Goal: Entertainment & Leisure: Consume media (video, audio)

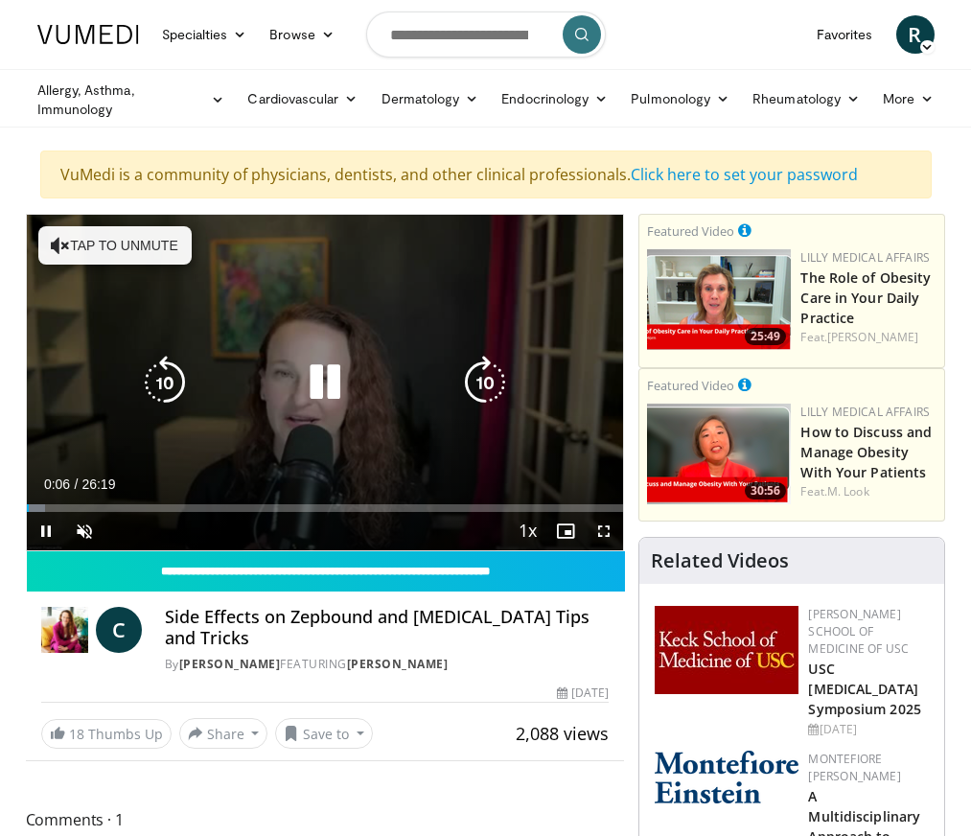
click at [75, 249] on button "Tap to unmute" at bounding box center [114, 245] width 153 height 38
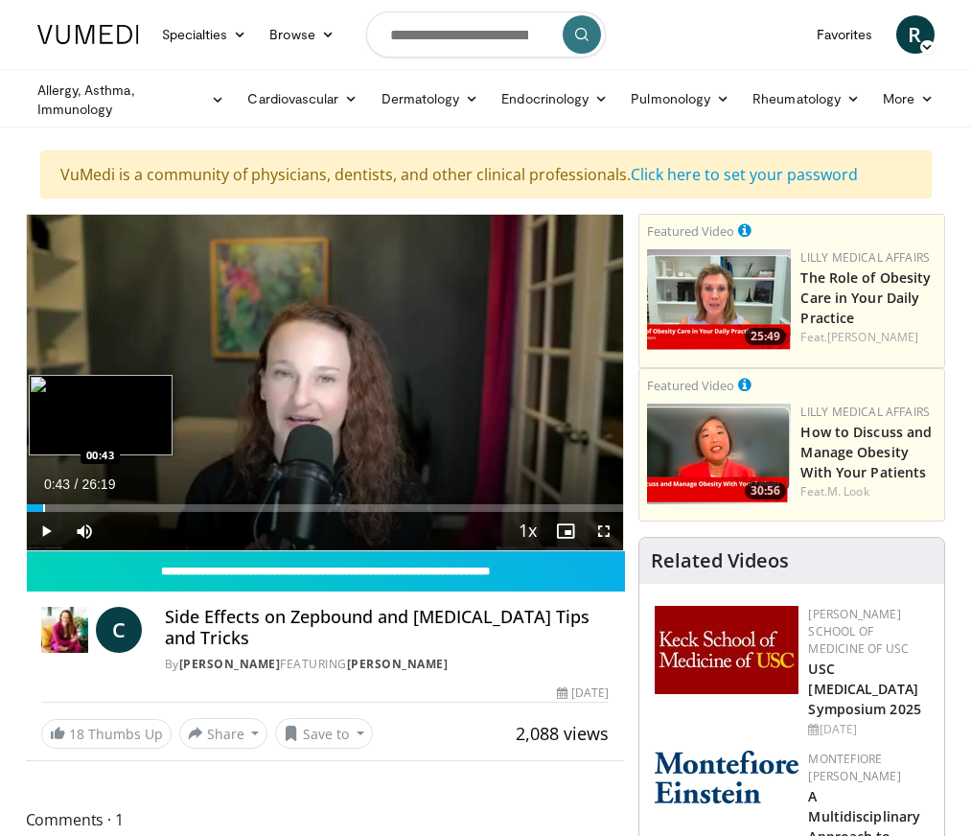
click at [44, 505] on div "Progress Bar" at bounding box center [44, 508] width 2 height 8
click at [57, 507] on div "Progress Bar" at bounding box center [58, 508] width 2 height 8
click at [89, 507] on div "Progress Bar" at bounding box center [90, 508] width 2 height 8
click at [91, 509] on div "Progress Bar" at bounding box center [92, 508] width 2 height 8
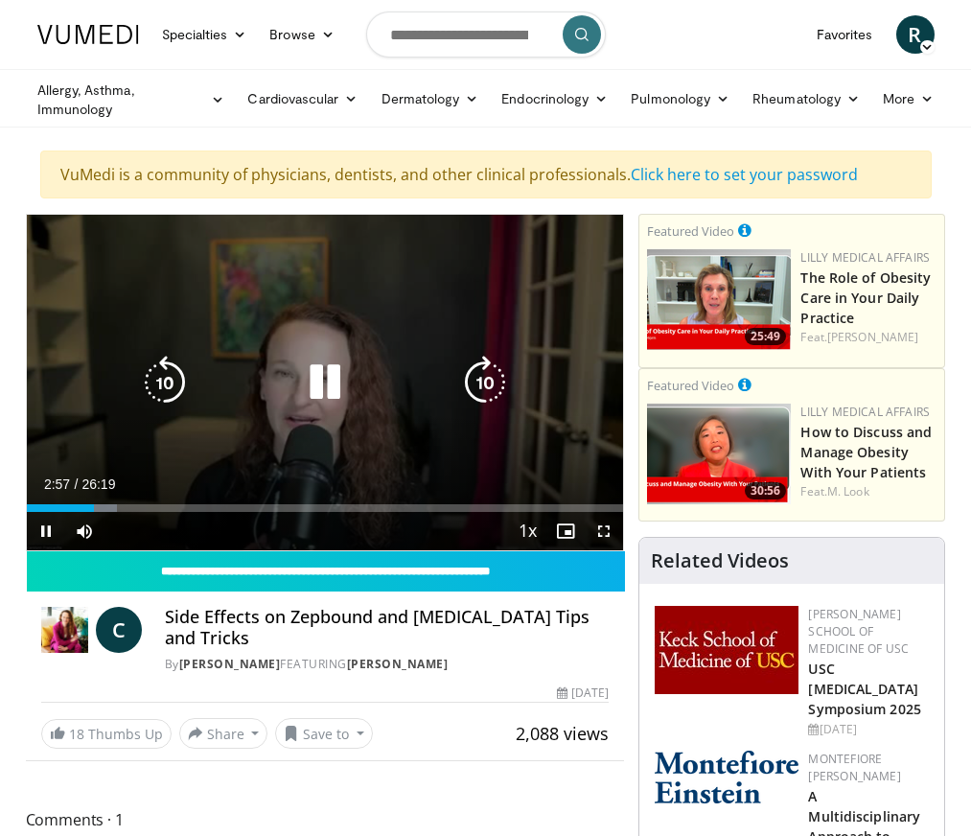
click at [258, 329] on div "10 seconds Tap to unmute" at bounding box center [325, 383] width 597 height 336
